Goal: Download file/media

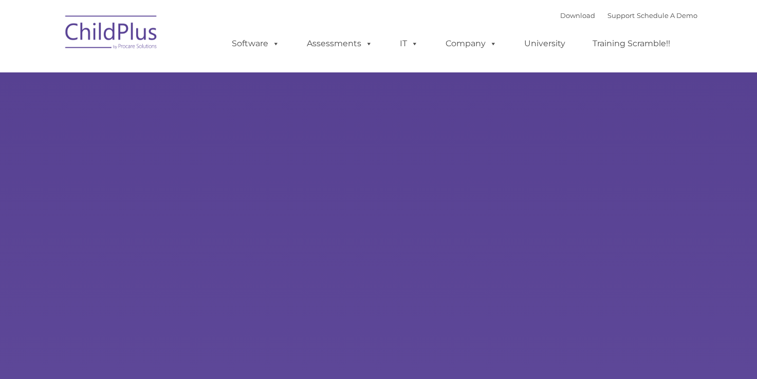
type input ""
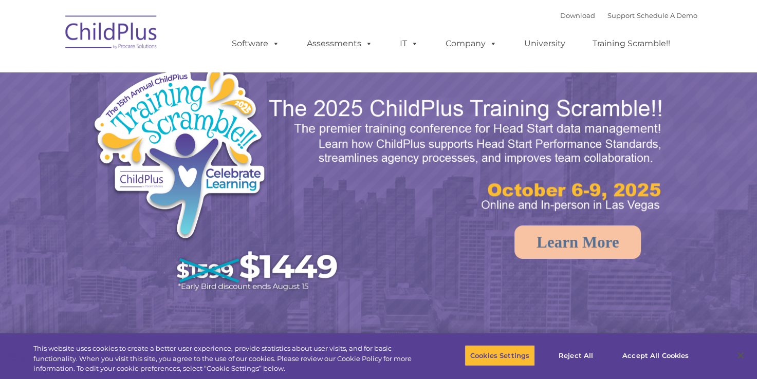
select select "MEDIUM"
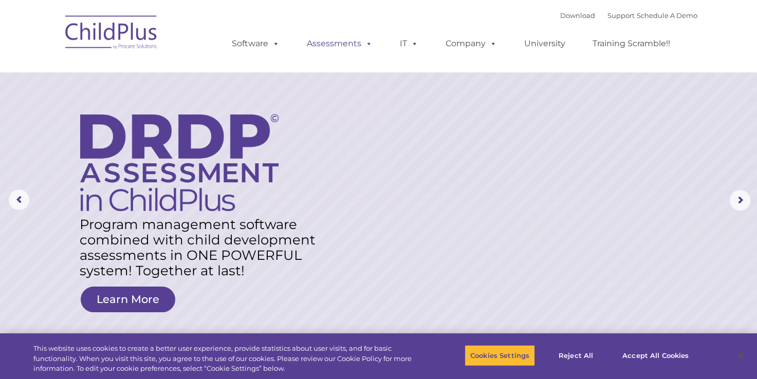
click at [368, 48] on span at bounding box center [366, 44] width 11 height 10
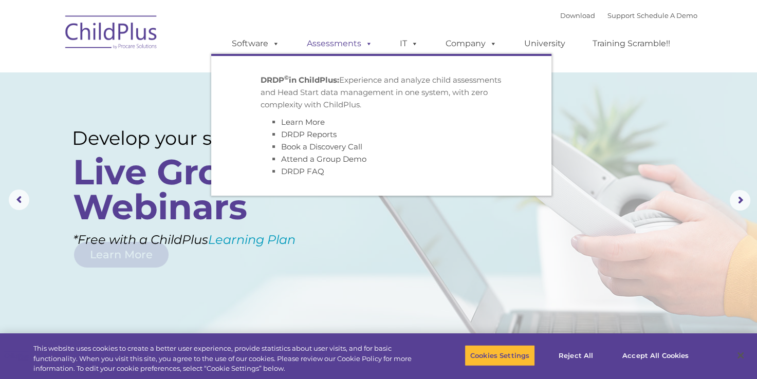
click at [368, 48] on span at bounding box center [366, 44] width 11 height 10
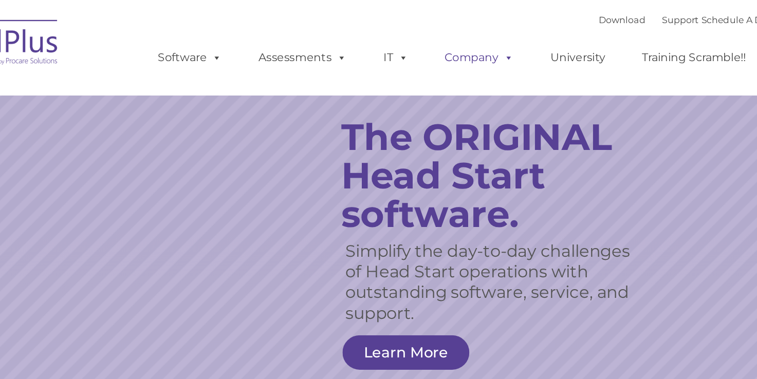
click at [490, 46] on span at bounding box center [490, 44] width 11 height 10
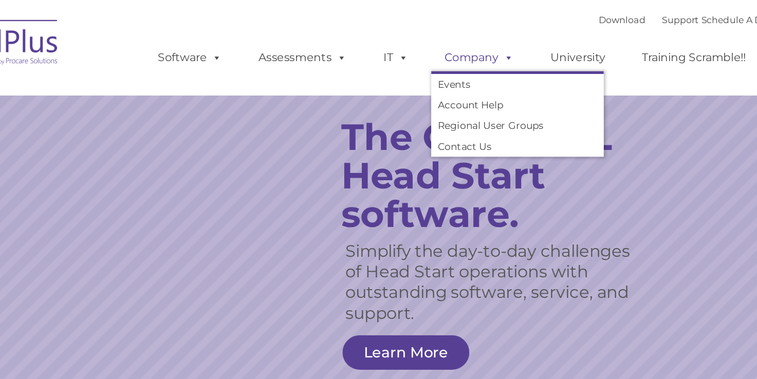
click at [490, 46] on span at bounding box center [490, 44] width 11 height 10
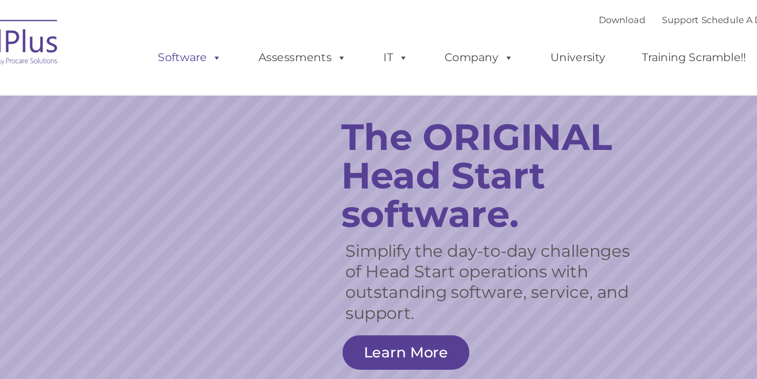
click at [271, 45] on span at bounding box center [273, 44] width 11 height 10
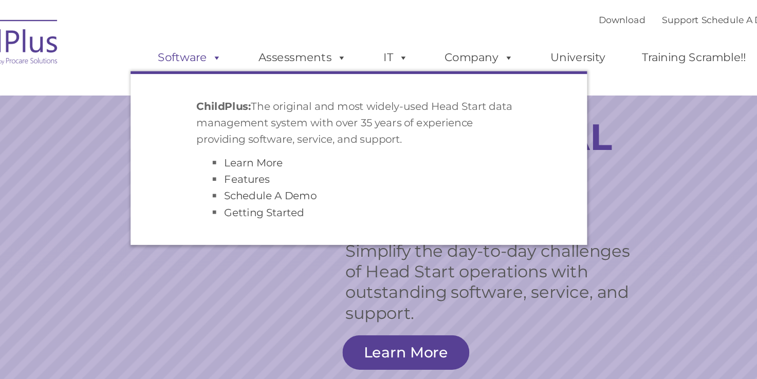
click at [271, 45] on span at bounding box center [273, 44] width 11 height 10
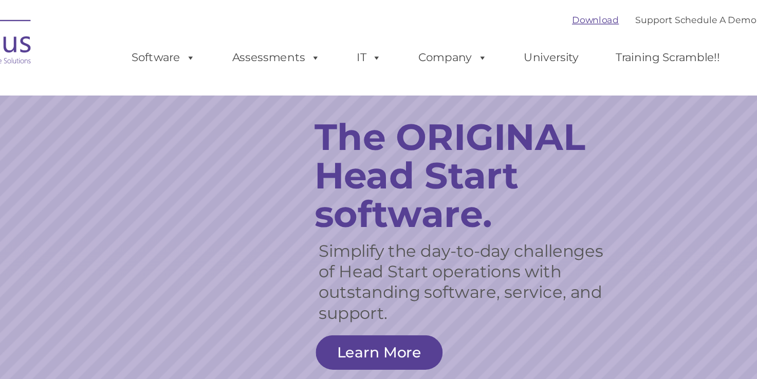
click at [563, 12] on link "Download" at bounding box center [577, 15] width 35 height 8
